Goal: Book appointment/travel/reservation

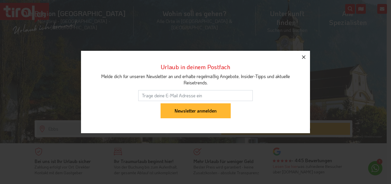
click at [305, 56] on icon "button" at bounding box center [303, 56] width 3 height 3
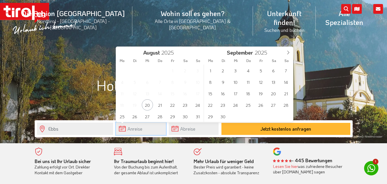
click at [129, 127] on input "text" at bounding box center [141, 128] width 50 height 12
click at [288, 50] on span at bounding box center [288, 52] width 10 height 10
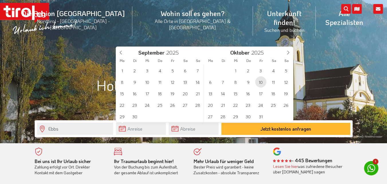
click at [261, 81] on span "10" at bounding box center [260, 81] width 11 height 11
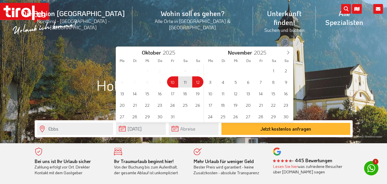
click at [197, 81] on span "12" at bounding box center [197, 81] width 11 height 11
type input "[DATE]"
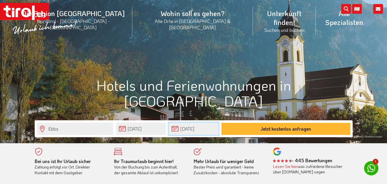
click at [177, 128] on input "[DATE]" at bounding box center [194, 128] width 50 height 12
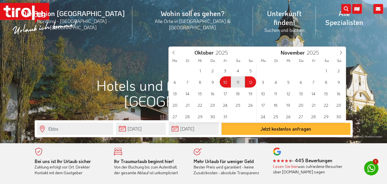
click at [251, 156] on div "Ebbs [DATE] [DATE] Jetzt kostenlos anfragen" at bounding box center [193, 151] width 327 height 17
type input "[DATE]"
